Goal: Browse casually: Explore the website without a specific task or goal

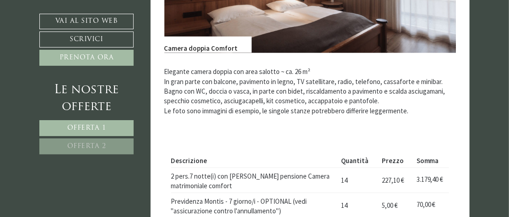
scroll to position [366, 0]
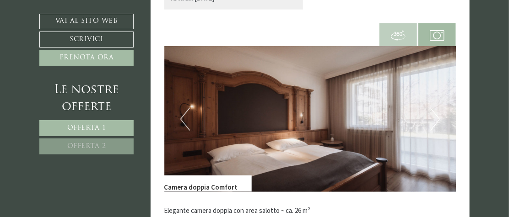
click at [438, 116] on button "Next" at bounding box center [435, 119] width 10 height 23
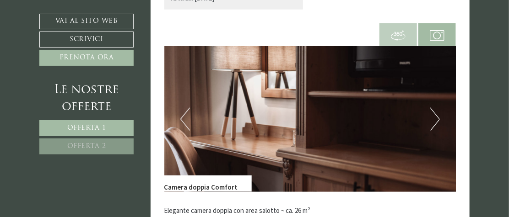
click at [436, 117] on button "Next" at bounding box center [435, 119] width 10 height 23
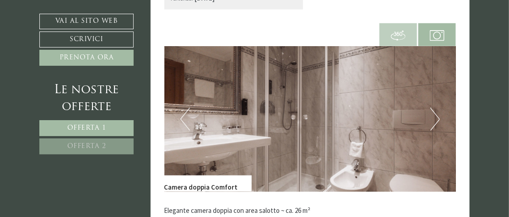
click at [436, 117] on button "Next" at bounding box center [435, 119] width 10 height 23
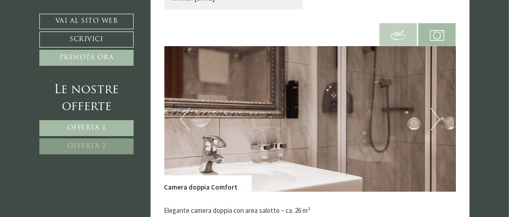
click at [436, 117] on button "Next" at bounding box center [435, 119] width 10 height 23
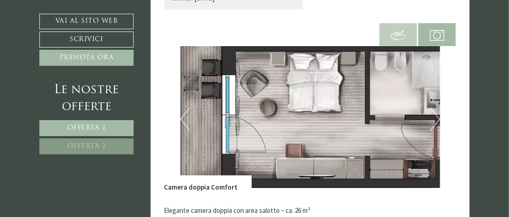
click at [436, 117] on button "Next" at bounding box center [435, 119] width 10 height 23
click at [435, 118] on button "Next" at bounding box center [435, 119] width 10 height 23
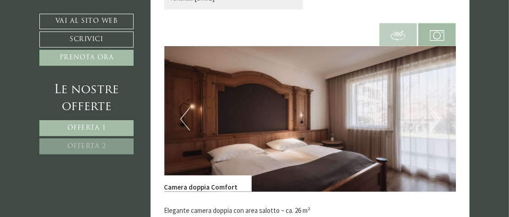
click at [435, 118] on button "Next" at bounding box center [435, 119] width 10 height 23
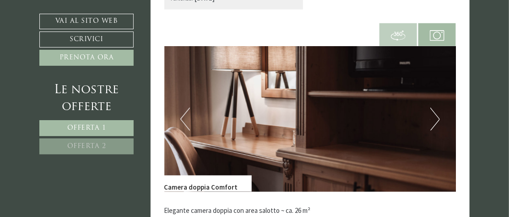
click at [435, 118] on button "Next" at bounding box center [435, 119] width 10 height 23
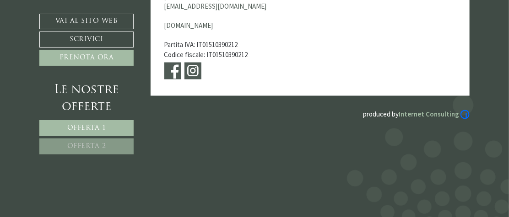
scroll to position [3151, 0]
